Goal: Information Seeking & Learning: Learn about a topic

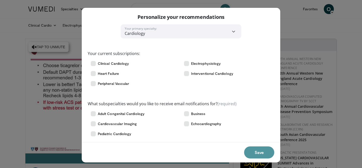
click at [265, 151] on button "Save" at bounding box center [259, 153] width 30 height 12
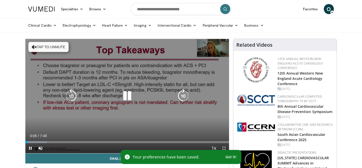
click at [131, 96] on icon "Video Player" at bounding box center [127, 96] width 14 height 14
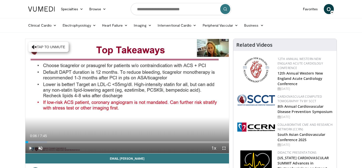
click at [28, 149] on span "Video Player" at bounding box center [30, 148] width 10 height 10
click at [40, 147] on span "Video Player" at bounding box center [40, 148] width 10 height 10
click at [222, 147] on span "Video Player" at bounding box center [224, 148] width 10 height 10
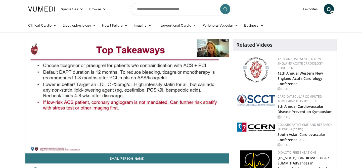
click at [224, 148] on div "30 seconds Tap to unmute" at bounding box center [127, 96] width 204 height 114
